Goal: Task Accomplishment & Management: Complete application form

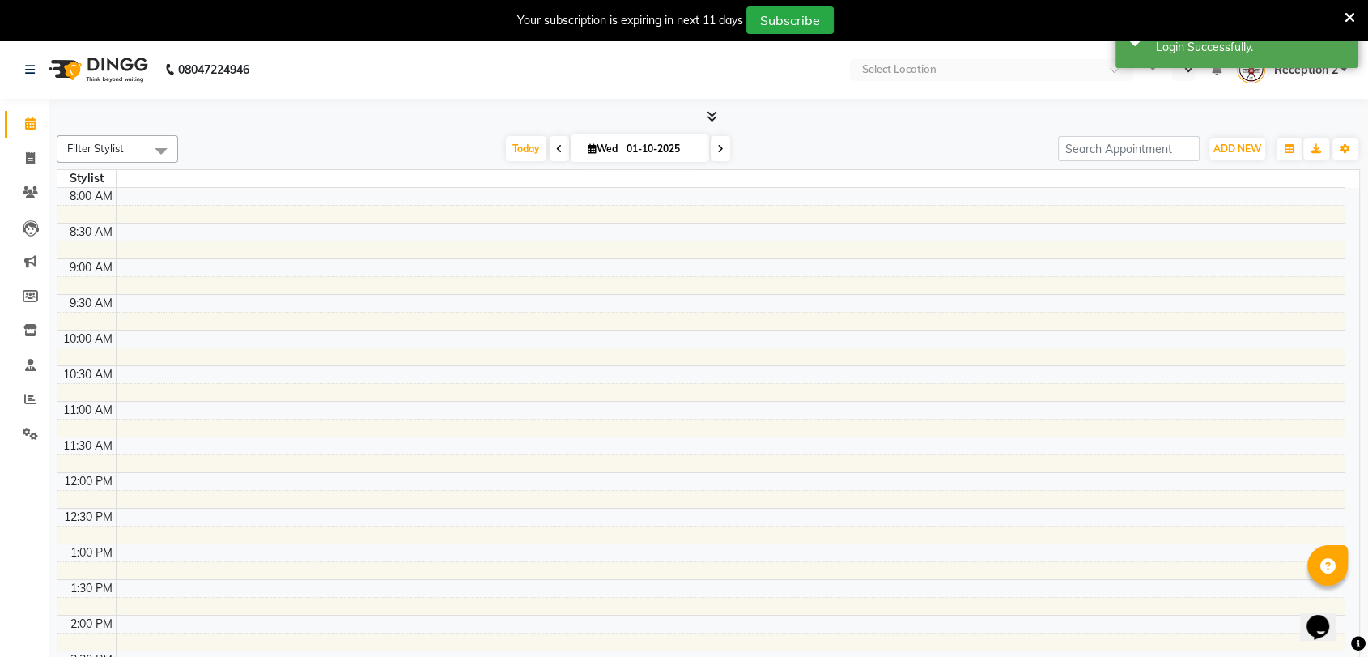
select select "en"
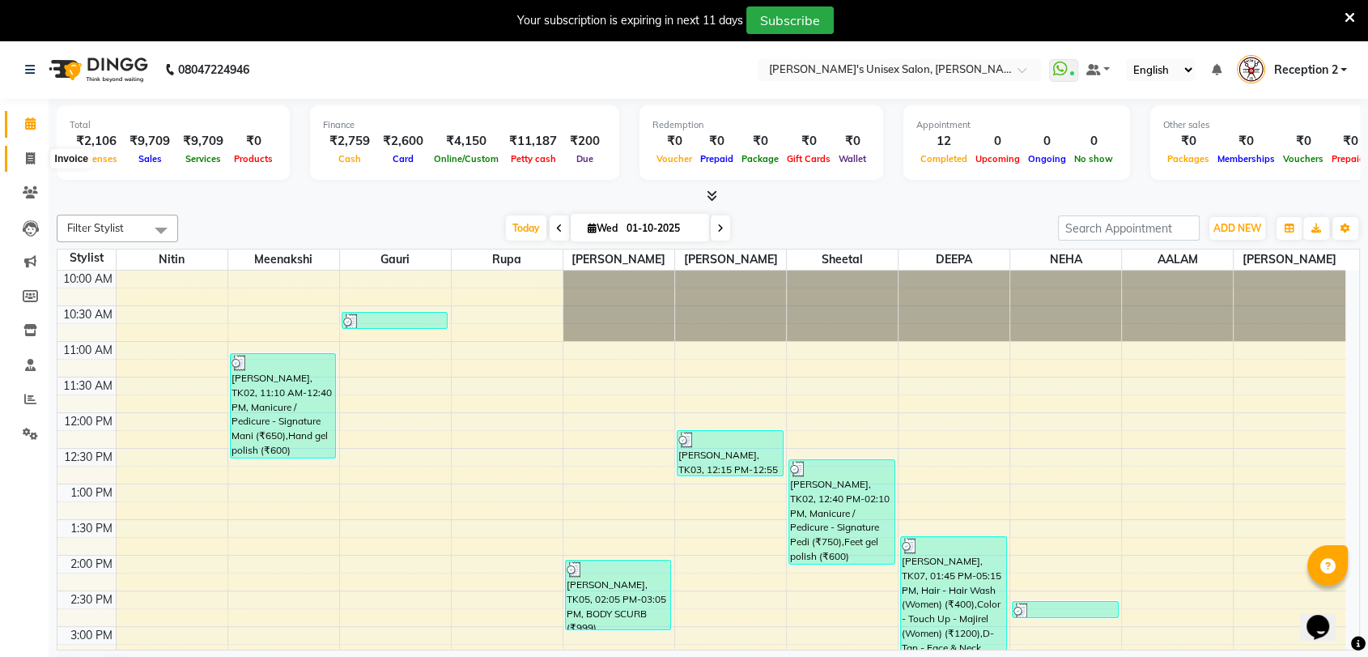
click at [41, 158] on span at bounding box center [30, 159] width 28 height 19
select select "service"
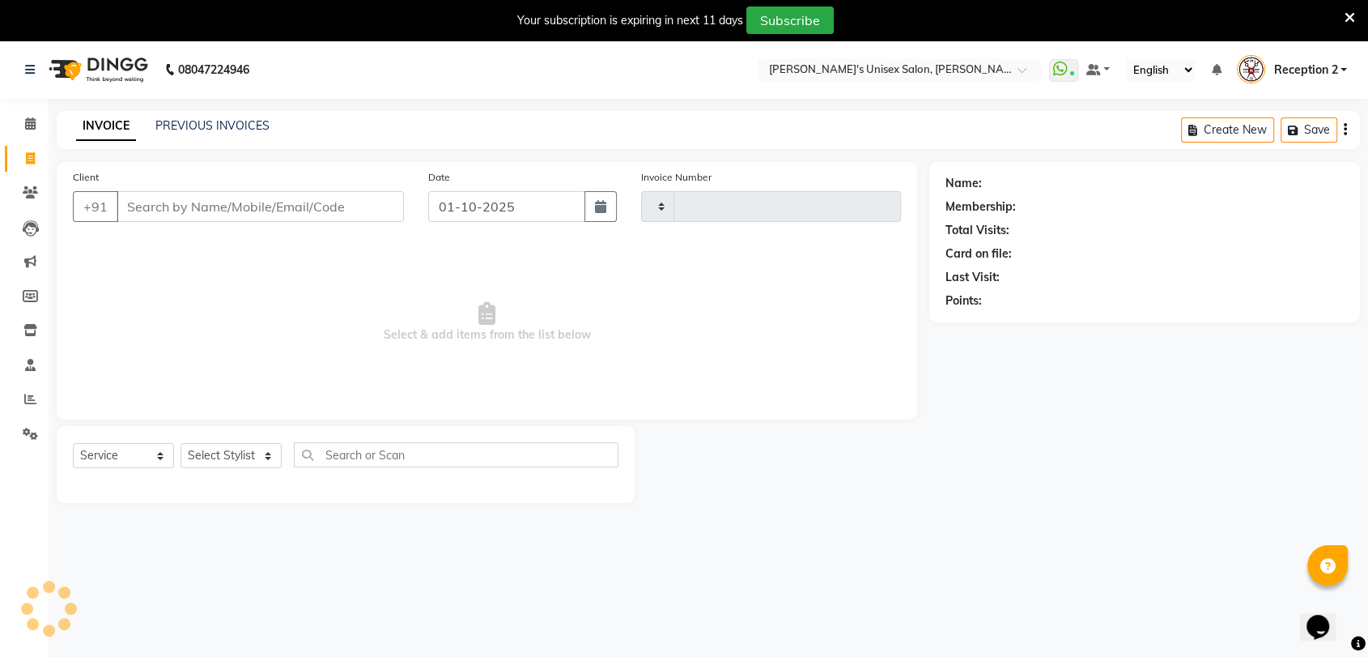
type input "2690"
select select "62"
click at [355, 202] on input "Client" at bounding box center [260, 206] width 287 height 31
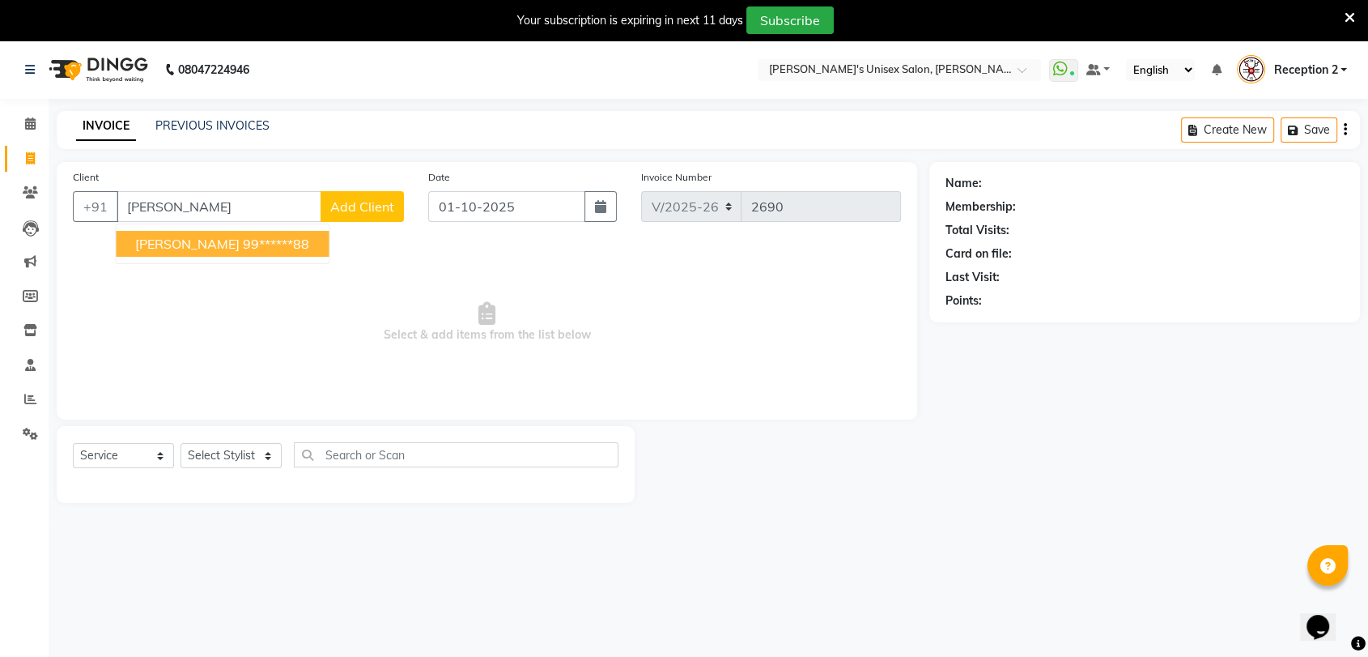
click at [218, 243] on span "[PERSON_NAME]" at bounding box center [187, 244] width 104 height 16
type input "99******88"
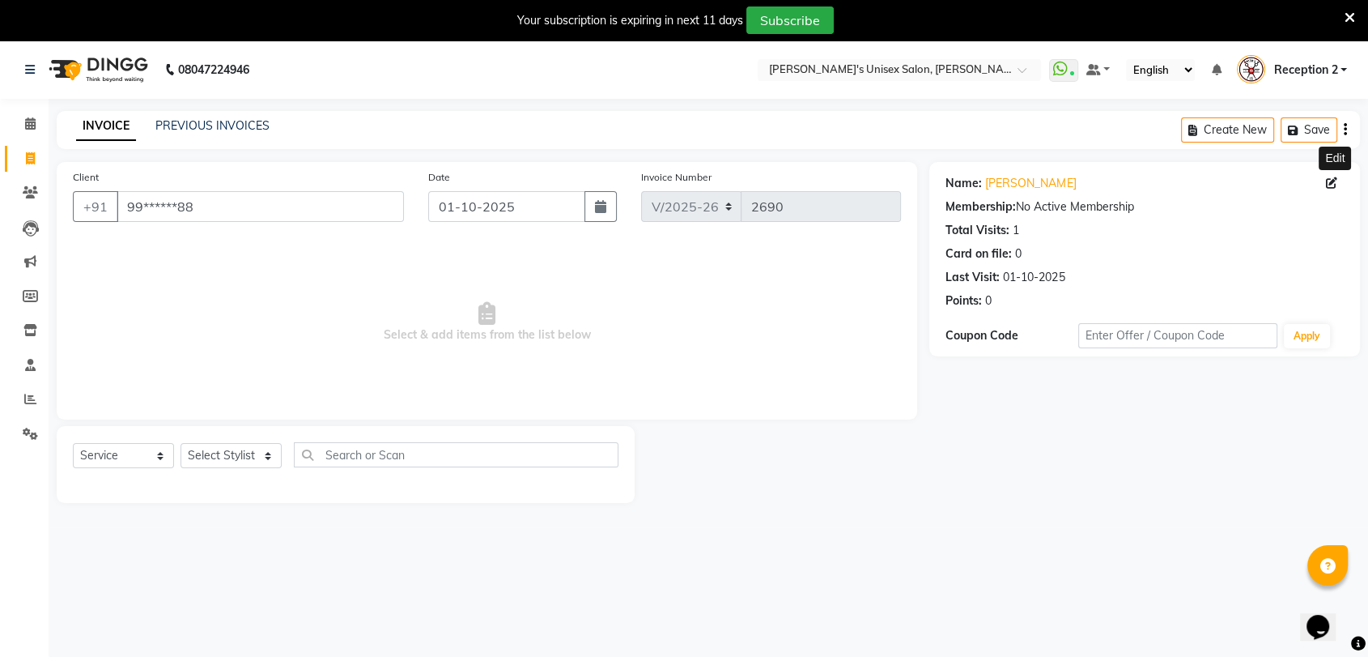
click at [1329, 179] on icon at bounding box center [1331, 182] width 11 height 11
select select "22"
select select "[DEMOGRAPHIC_DATA]"
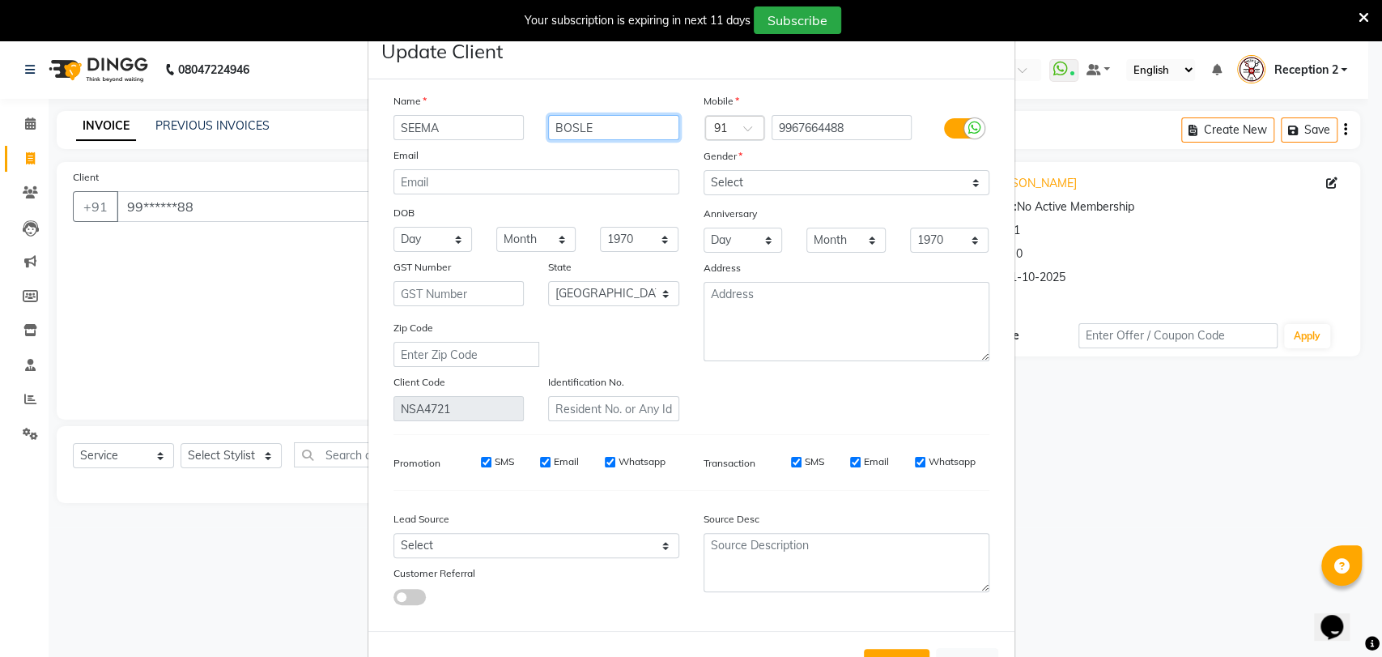
click at [596, 130] on input "BOSLE" at bounding box center [613, 127] width 131 height 25
type input "[PERSON_NAME]"
click at [614, 166] on div "Email" at bounding box center [536, 158] width 310 height 23
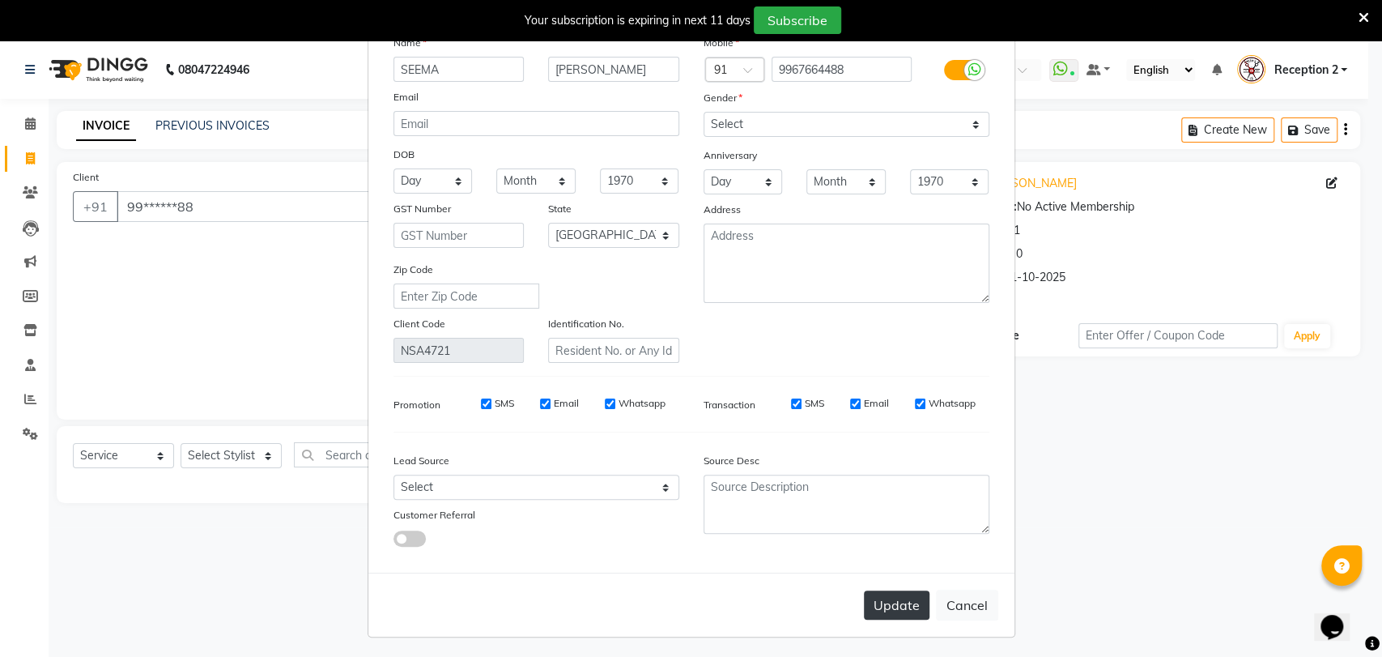
click at [887, 608] on button "Update" at bounding box center [897, 604] width 66 height 29
select select
select select "null"
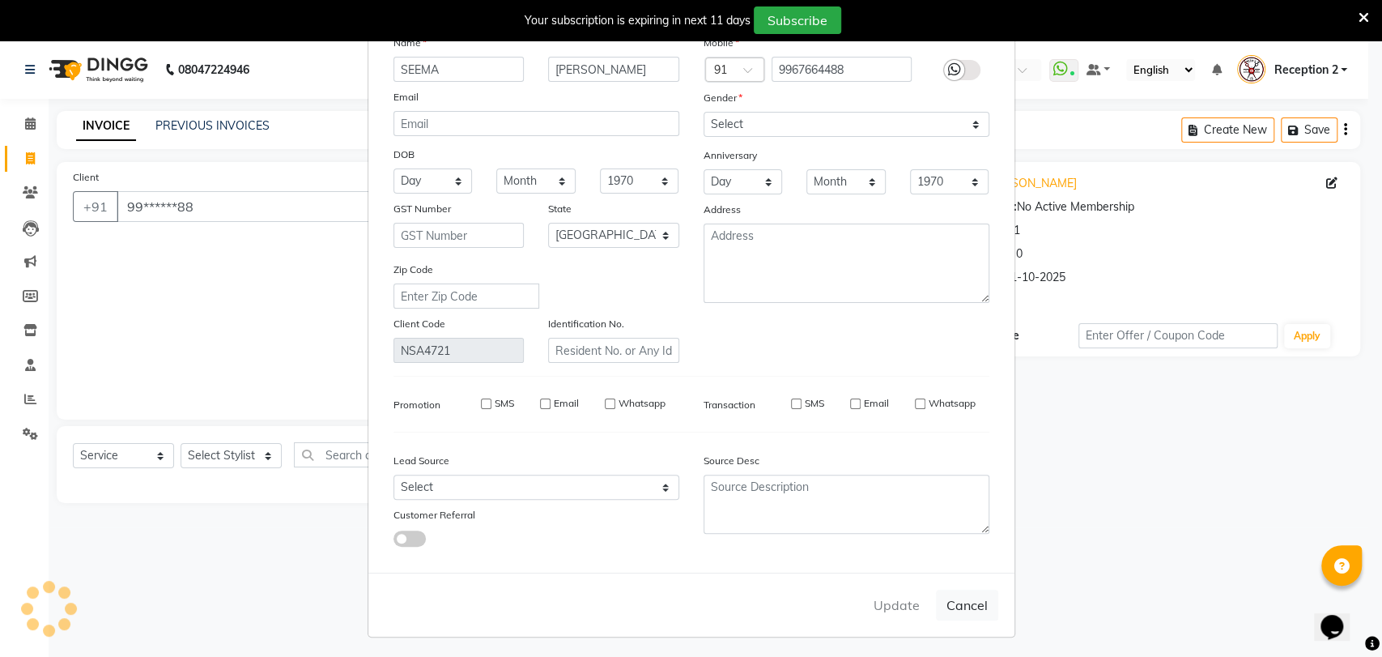
select select
checkbox input "false"
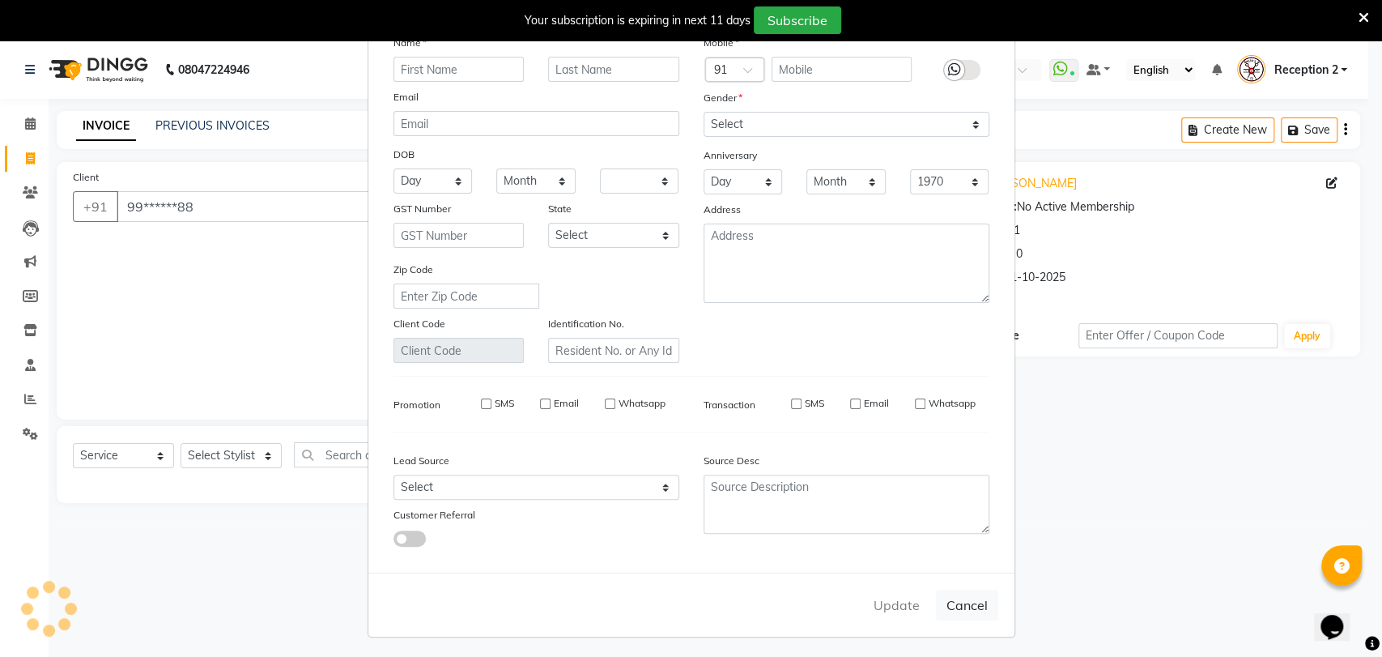
checkbox input "false"
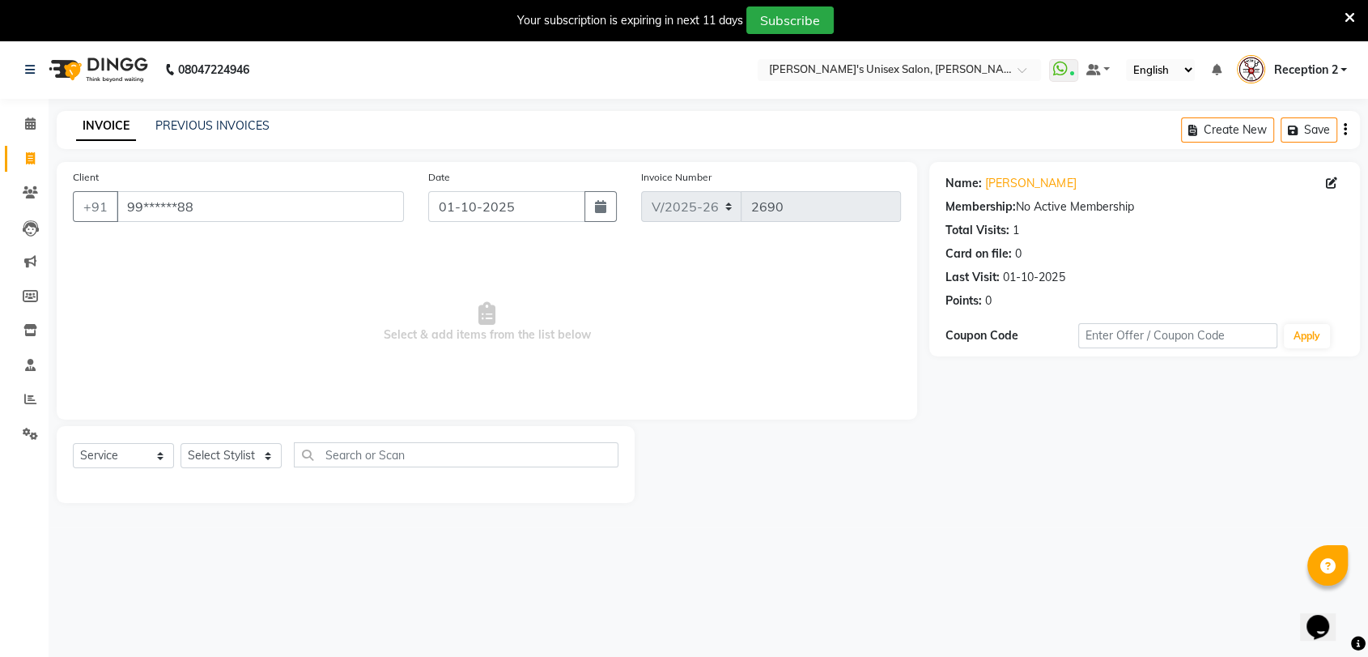
click at [1349, 13] on icon at bounding box center [1350, 18] width 11 height 15
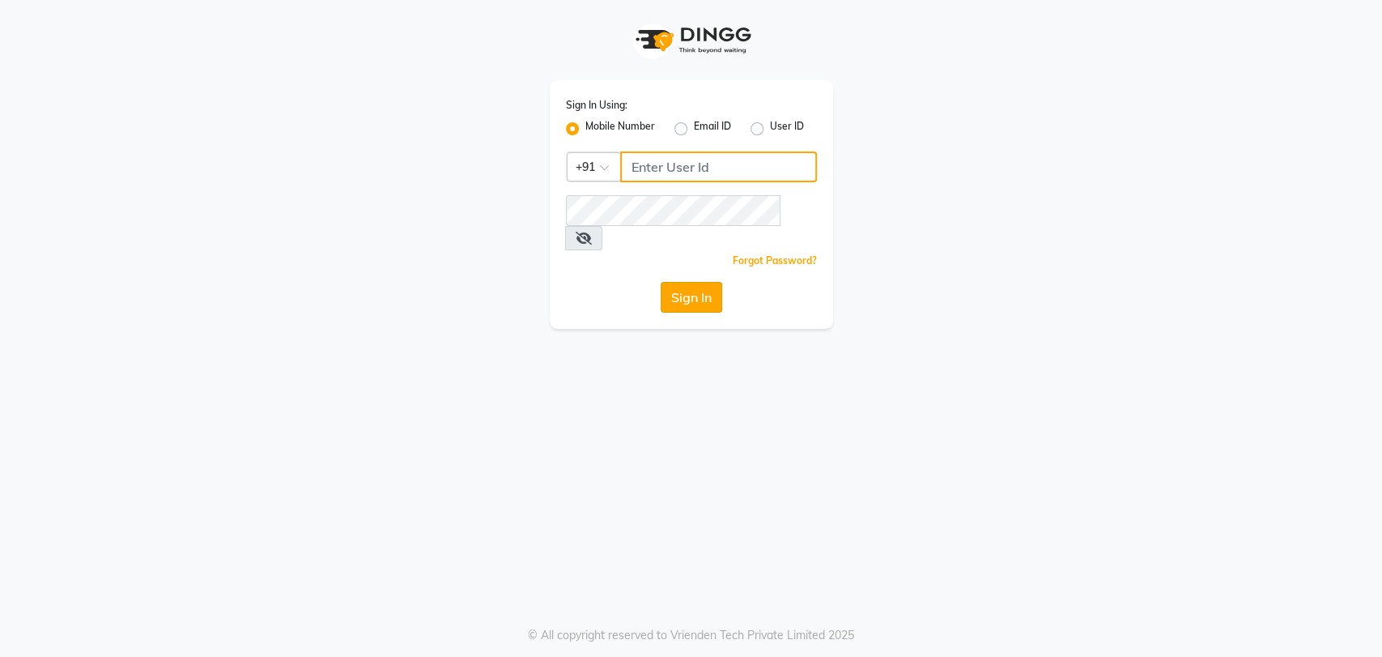
type input "5533992244"
click at [712, 282] on button "Sign In" at bounding box center [692, 297] width 62 height 31
